Goal: Navigation & Orientation: Find specific page/section

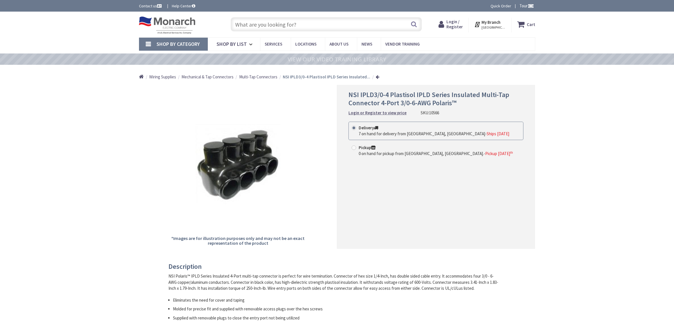
drag, startPoint x: 0, startPoint y: 0, endPoint x: 500, endPoint y: 23, distance: 500.4
click at [500, 23] on strong "My Branch" at bounding box center [490, 22] width 19 height 5
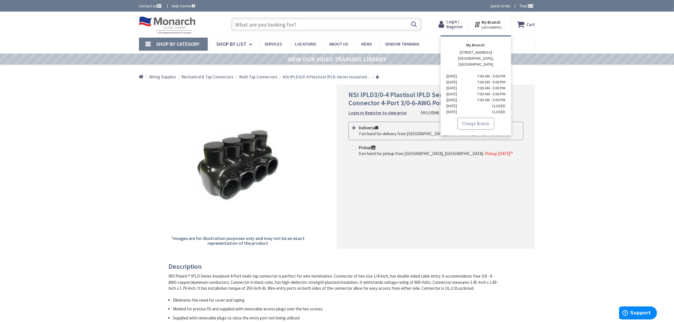
click at [476, 118] on link "Change Branch" at bounding box center [475, 124] width 37 height 12
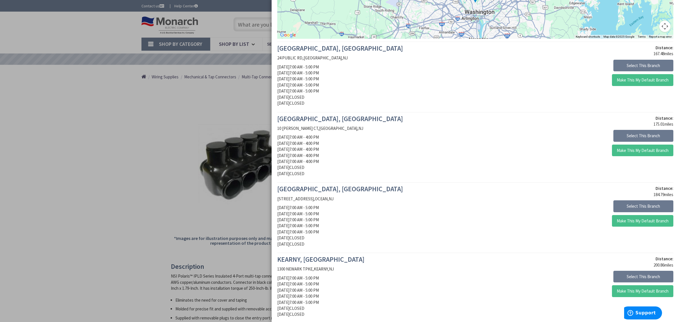
scroll to position [114, 0]
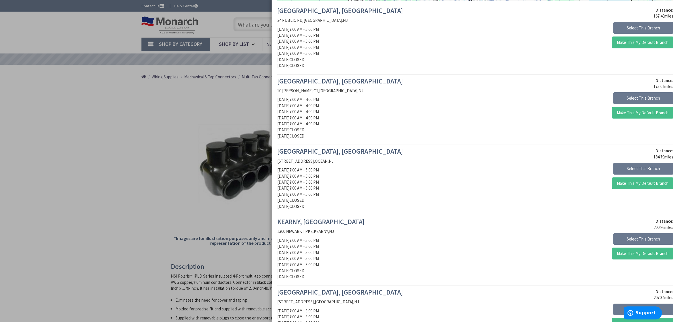
click at [97, 124] on div at bounding box center [339, 161] width 679 height 322
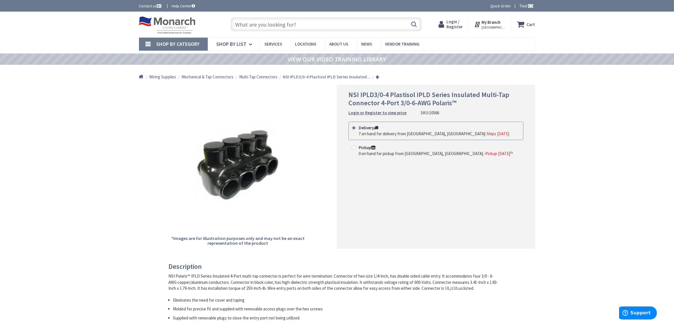
click at [490, 22] on strong "My Branch" at bounding box center [490, 22] width 19 height 5
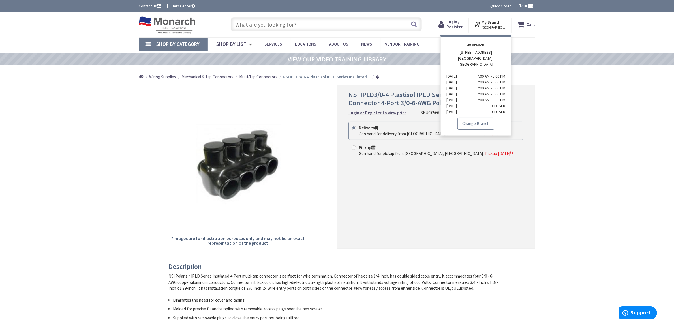
click at [470, 119] on link "Change Branch" at bounding box center [475, 124] width 37 height 12
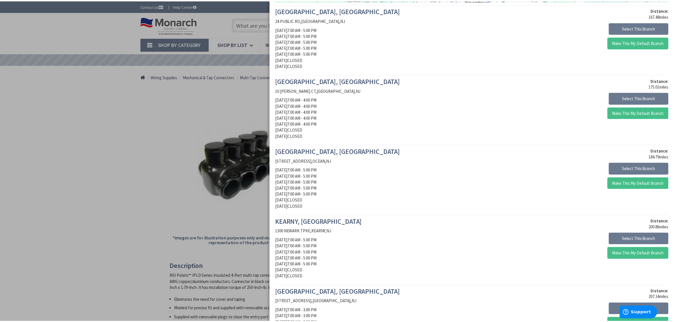
scroll to position [0, 0]
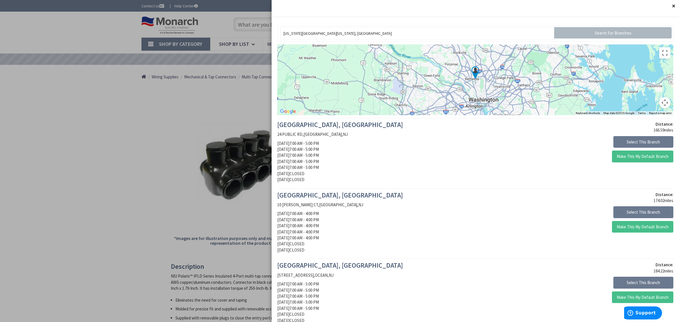
click at [27, 154] on div at bounding box center [339, 161] width 679 height 322
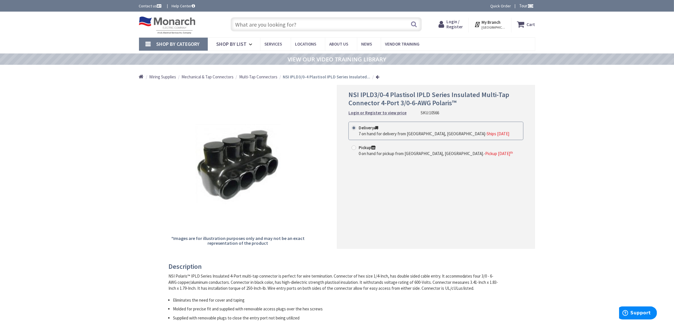
click at [158, 23] on img at bounding box center [167, 25] width 57 height 18
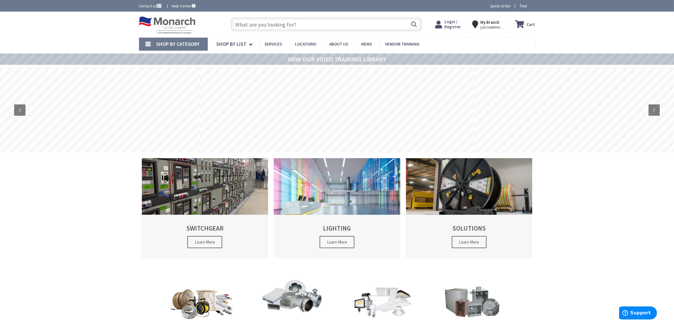
click at [481, 24] on icon at bounding box center [476, 24] width 8 height 10
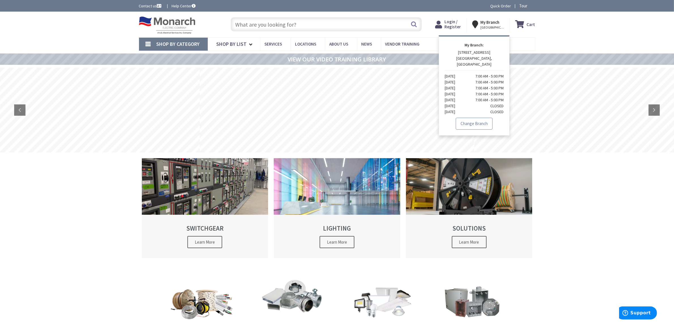
click at [470, 118] on link "Change Branch" at bounding box center [474, 124] width 37 height 12
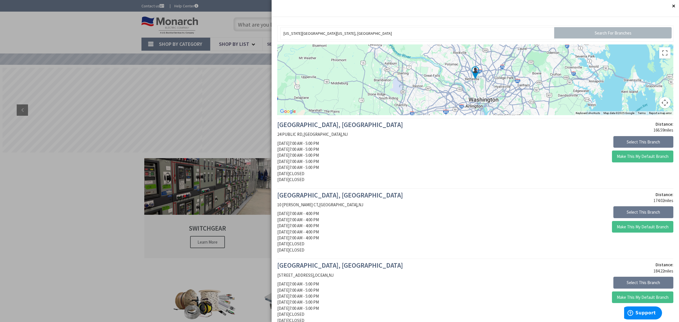
click at [78, 33] on div at bounding box center [339, 161] width 679 height 322
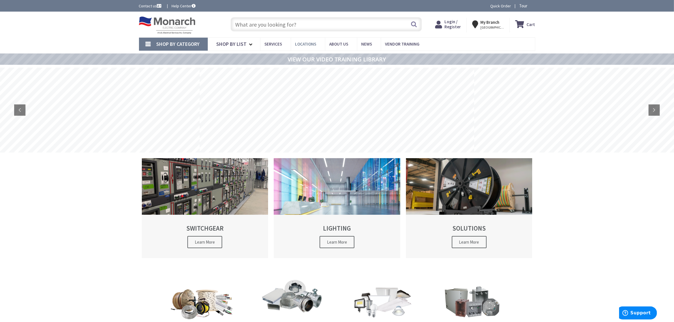
click at [300, 45] on span "Locations" at bounding box center [305, 43] width 21 height 5
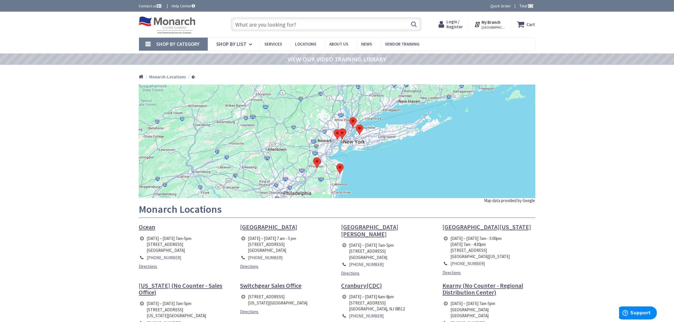
click at [172, 77] on strong "Monarch-Locations" at bounding box center [167, 76] width 37 height 5
click at [66, 104] on div "Skip to Content Toggle Nav Search Cart My Cart Close" at bounding box center [337, 249] width 674 height 475
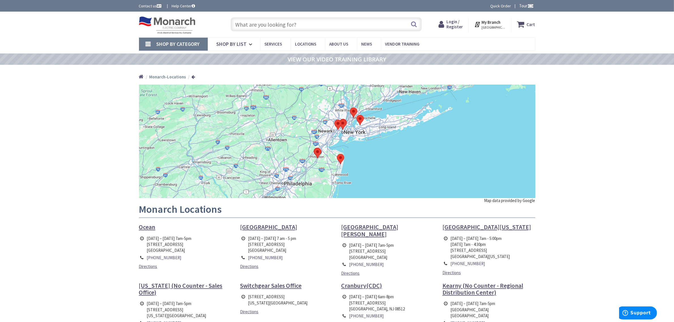
drag, startPoint x: 299, startPoint y: 168, endPoint x: 299, endPoint y: 155, distance: 12.7
click at [299, 155] on div at bounding box center [337, 141] width 396 height 113
click at [602, 136] on div "Skip to Content Toggle Nav Search Cart My Cart Close" at bounding box center [337, 249] width 674 height 475
